Goal: Navigation & Orientation: Find specific page/section

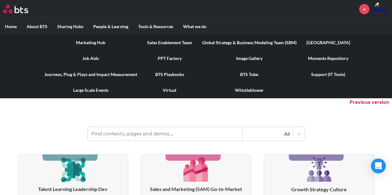
click at [166, 61] on link "PPT Factory" at bounding box center [169, 58] width 55 height 16
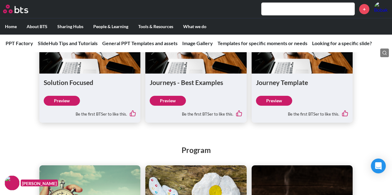
scroll to position [2459, 0]
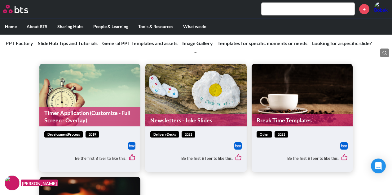
click at [190, 115] on link "Newsletters - Joke Slides" at bounding box center [195, 121] width 101 height 12
